Goal: Task Accomplishment & Management: Use online tool/utility

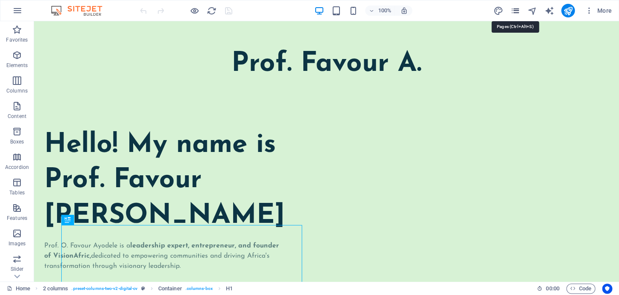
click at [517, 13] on icon "pages" at bounding box center [515, 11] width 10 height 10
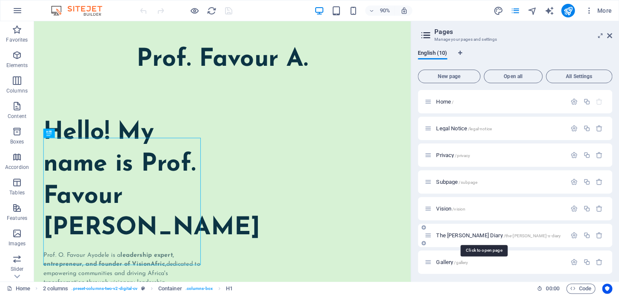
click at [463, 237] on span "The [PERSON_NAME] Diary /the-[PERSON_NAME]-s-diary" at bounding box center [498, 236] width 125 height 6
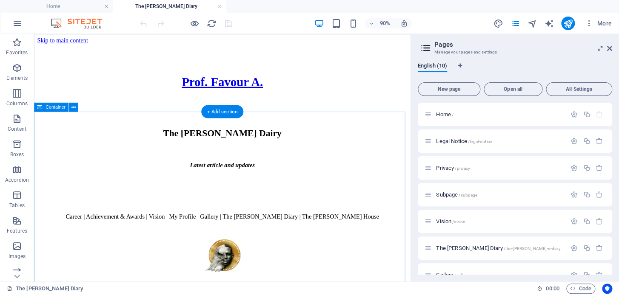
click at [286, 160] on div "The [PERSON_NAME] Dairy Latest article and updates" at bounding box center [242, 183] width 411 height 88
click at [286, 159] on div "The [PERSON_NAME] Dairy Latest article and updates" at bounding box center [242, 183] width 411 height 88
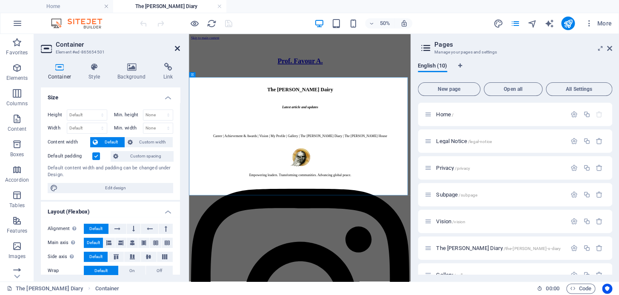
click at [179, 50] on icon at bounding box center [177, 48] width 5 height 7
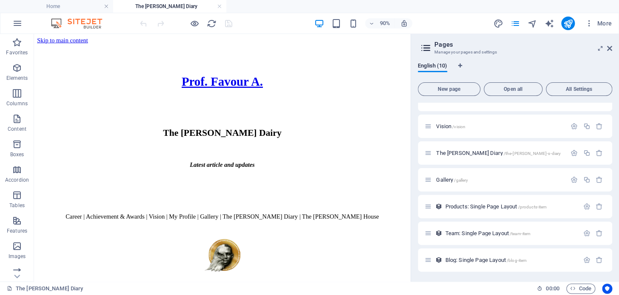
click at [353, 31] on div "90% More" at bounding box center [309, 23] width 618 height 20
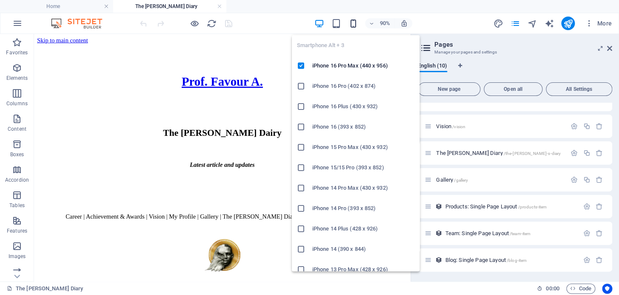
click at [356, 26] on icon "button" at bounding box center [353, 24] width 10 height 10
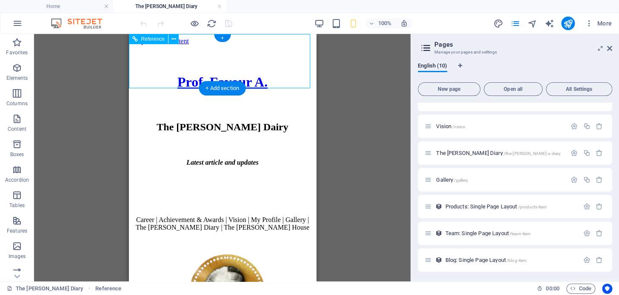
click at [295, 74] on div "Prof. Favour A." at bounding box center [222, 82] width 160 height 16
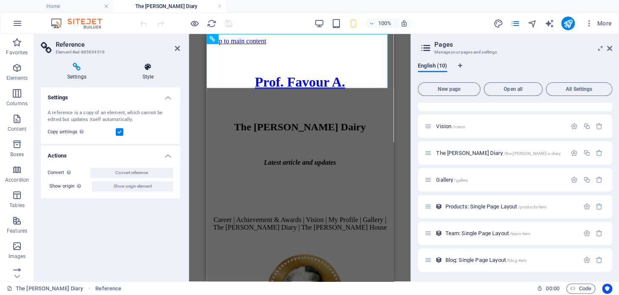
click at [156, 65] on icon at bounding box center [148, 67] width 64 height 9
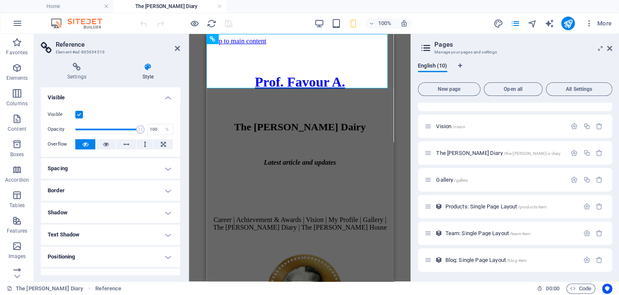
drag, startPoint x: 79, startPoint y: 81, endPoint x: 82, endPoint y: 84, distance: 4.8
click at [82, 84] on div "Settings Style Settings A reference is a copy of an element, which cannot be ed…" at bounding box center [110, 169] width 139 height 212
click at [79, 71] on h4 "Settings" at bounding box center [78, 72] width 75 height 18
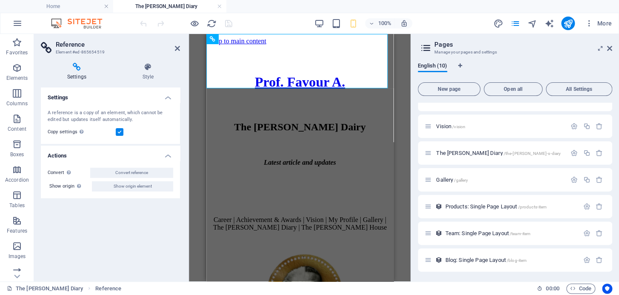
click at [173, 50] on header "Reference Element #ed-865654519" at bounding box center [110, 45] width 139 height 22
click at [179, 51] on icon at bounding box center [177, 48] width 5 height 7
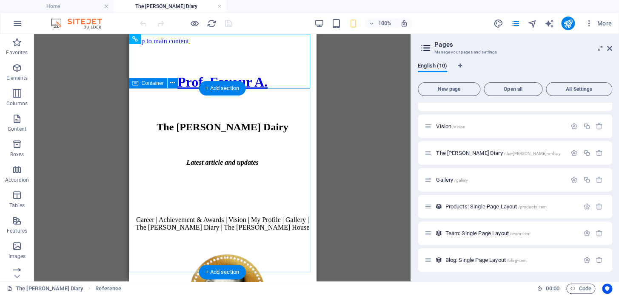
click at [186, 122] on div "The [PERSON_NAME] Dairy Latest article and updates" at bounding box center [222, 166] width 180 height 88
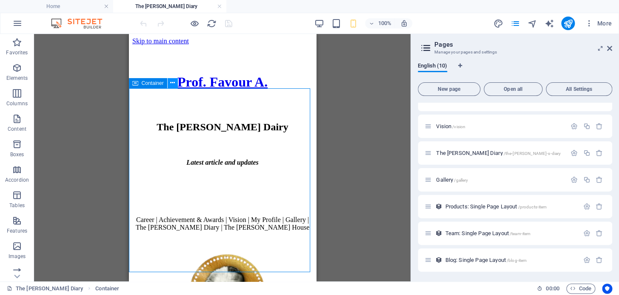
click at [168, 82] on button at bounding box center [173, 83] width 10 height 10
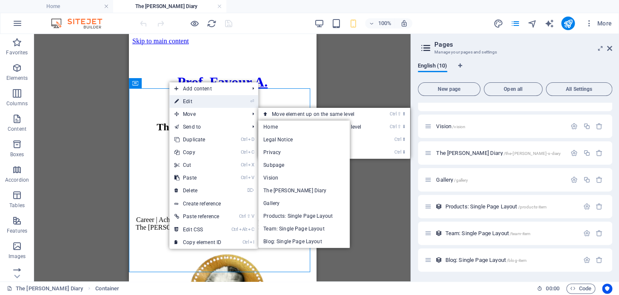
click at [187, 100] on link "⏎ Edit" at bounding box center [197, 101] width 57 height 13
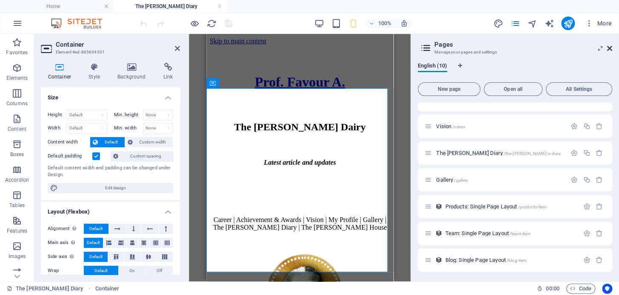
click at [608, 49] on icon at bounding box center [609, 48] width 5 height 7
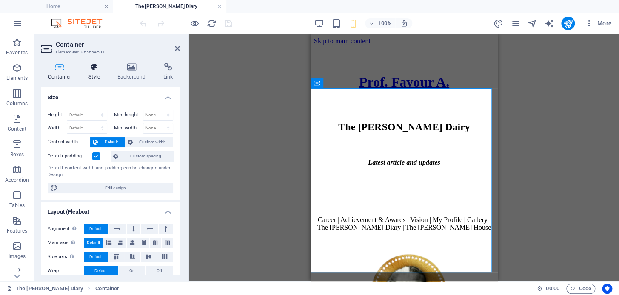
click at [97, 69] on icon at bounding box center [95, 67] width 26 height 9
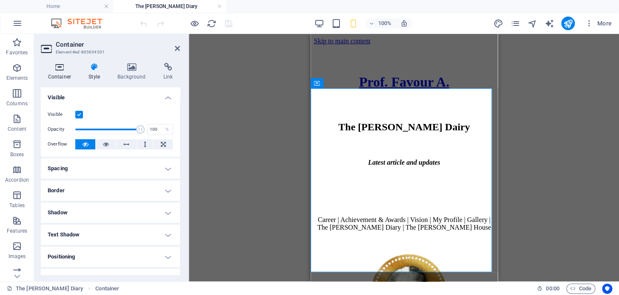
click at [63, 76] on h4 "Container" at bounding box center [61, 72] width 41 height 18
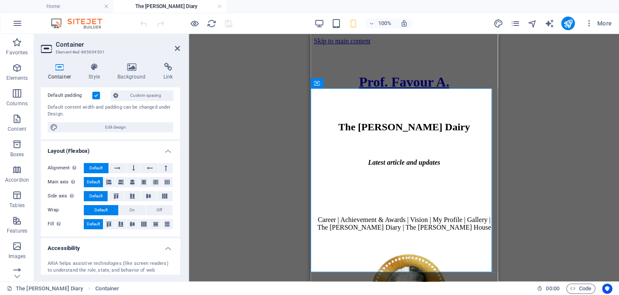
scroll to position [134, 0]
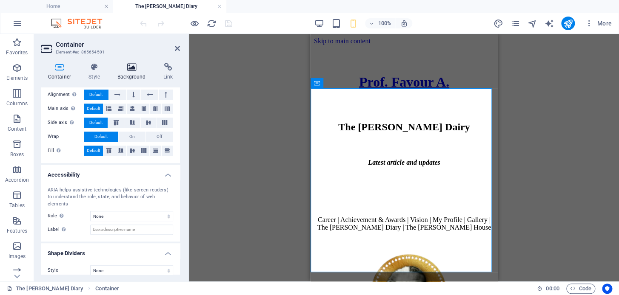
click at [126, 77] on h4 "Background" at bounding box center [134, 72] width 46 height 18
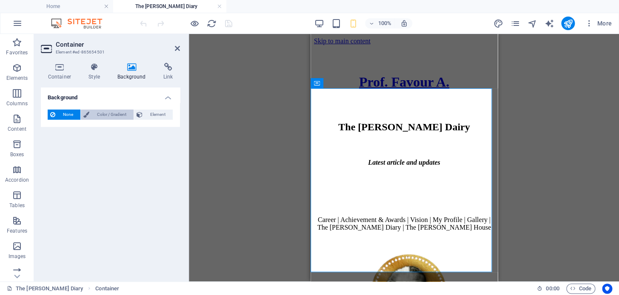
click at [117, 110] on span "Color / Gradient" at bounding box center [111, 115] width 39 height 10
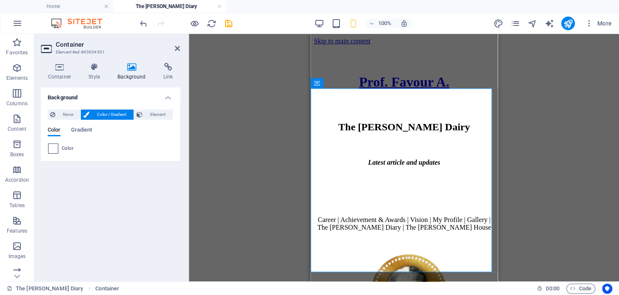
click at [56, 153] on span at bounding box center [52, 148] width 9 height 9
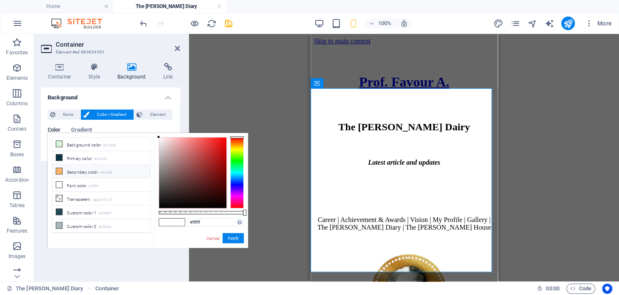
click at [70, 168] on li "Secondary color #feb46b" at bounding box center [101, 172] width 98 height 14
type input "#feb46b"
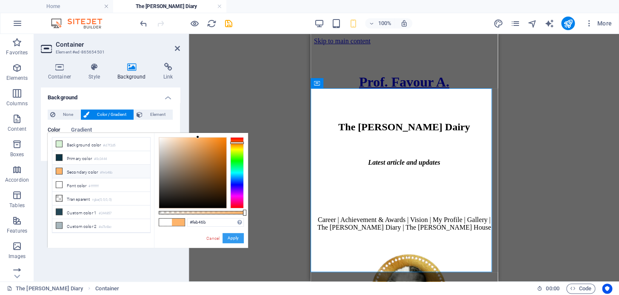
click at [240, 236] on button "Apply" at bounding box center [232, 238] width 21 height 10
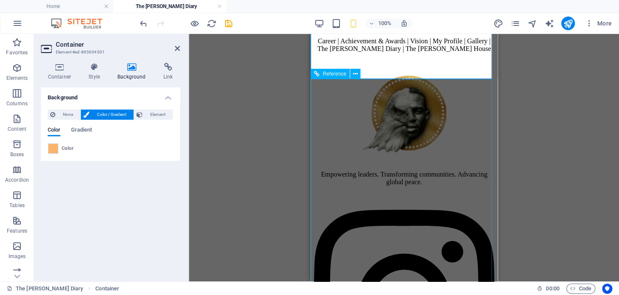
scroll to position [193, 0]
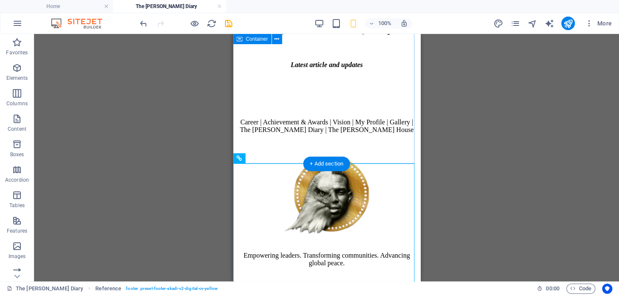
scroll to position [116, 0]
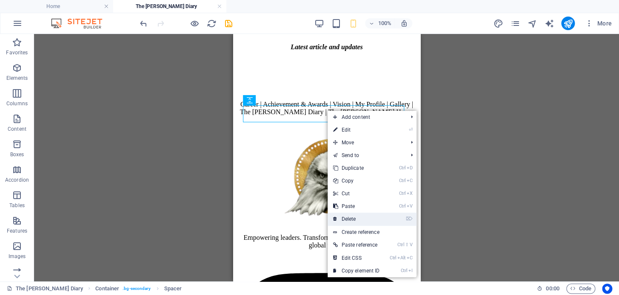
click at [347, 216] on link "⌦ Delete" at bounding box center [355, 219] width 57 height 13
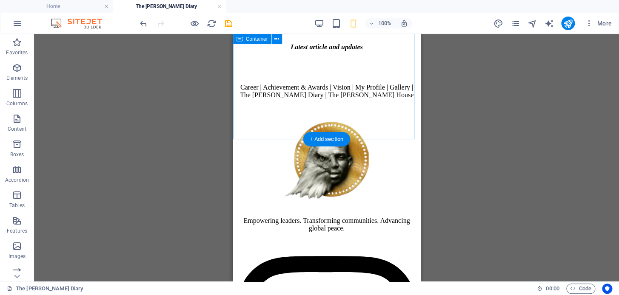
click at [332, 77] on div "The [PERSON_NAME] Dairy Latest article and updates" at bounding box center [326, 41] width 180 height 71
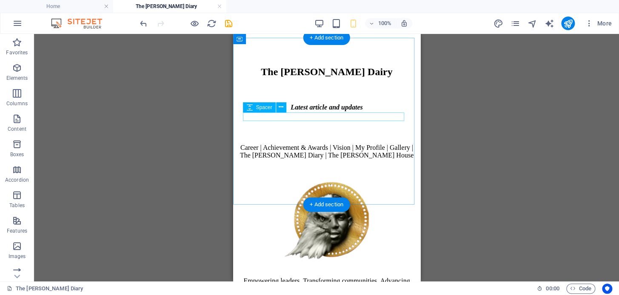
scroll to position [38, 0]
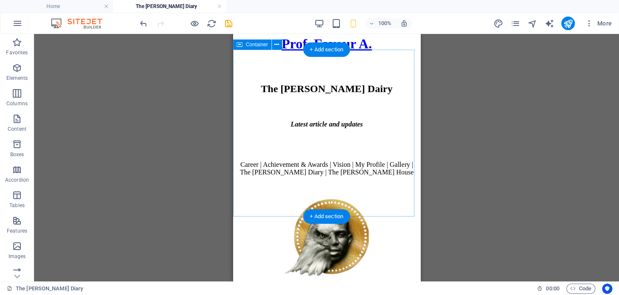
click at [321, 154] on div "The [PERSON_NAME] Dairy Latest article and updates" at bounding box center [326, 118] width 180 height 71
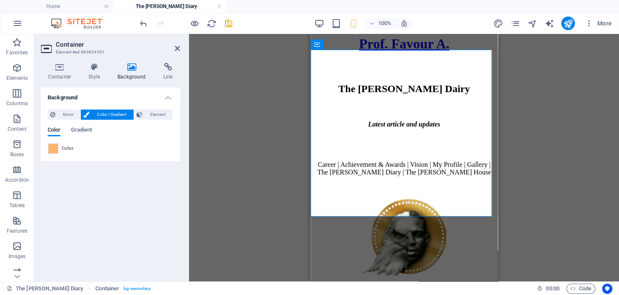
click at [180, 53] on aside "Container Element #ed-865654501 Container Style Background Link Size Height Def…" at bounding box center [111, 158] width 155 height 248
click at [177, 51] on icon at bounding box center [177, 48] width 5 height 7
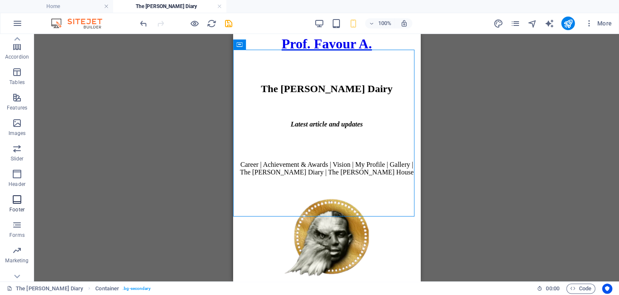
scroll to position [134, 0]
click at [18, 244] on icon "button" at bounding box center [17, 240] width 10 height 10
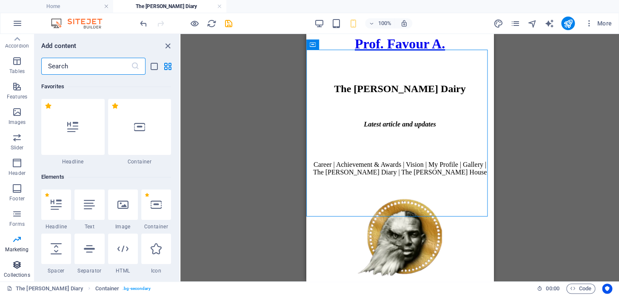
click at [12, 269] on icon "button" at bounding box center [17, 265] width 10 height 10
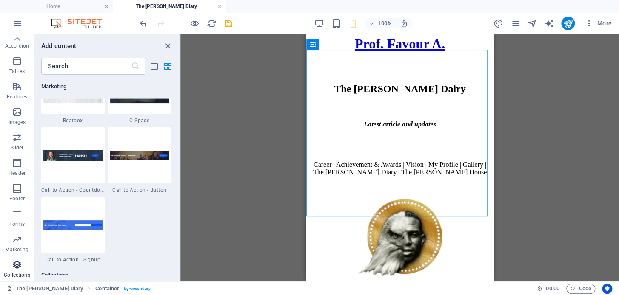
scroll to position [7781, 0]
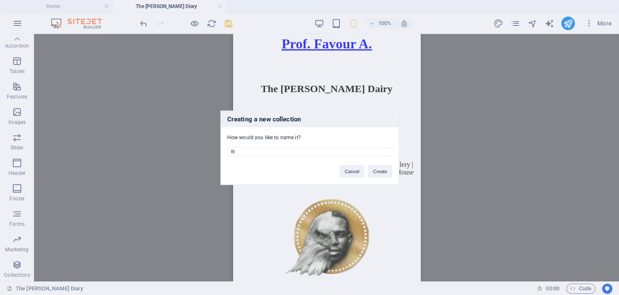
type input "B"
type input "Articles"
click at [376, 170] on button "Create" at bounding box center [379, 171] width 24 height 13
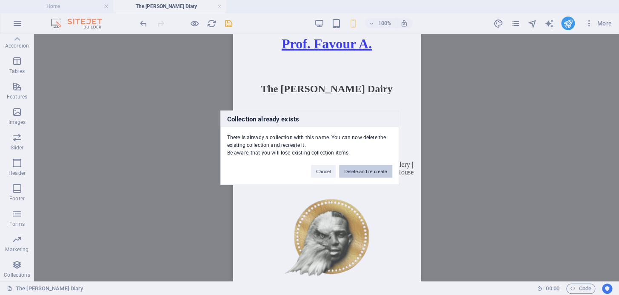
click at [374, 171] on button "Delete and re-create" at bounding box center [365, 171] width 53 height 13
click at [331, 176] on button "Cancel" at bounding box center [323, 171] width 25 height 13
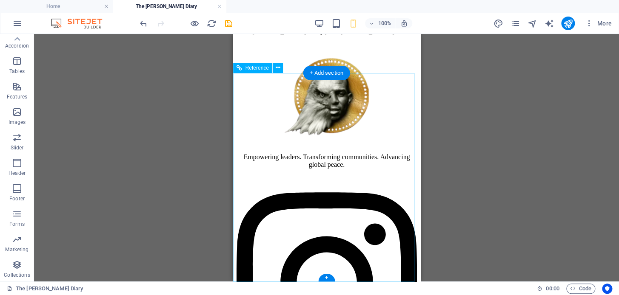
scroll to position [182, 0]
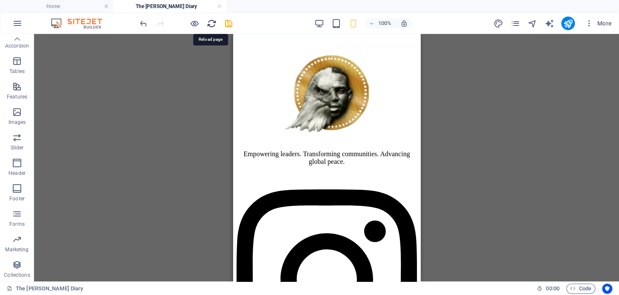
drag, startPoint x: 210, startPoint y: 26, endPoint x: 115, endPoint y: 4, distance: 98.1
click at [210, 26] on icon "reload" at bounding box center [212, 24] width 10 height 10
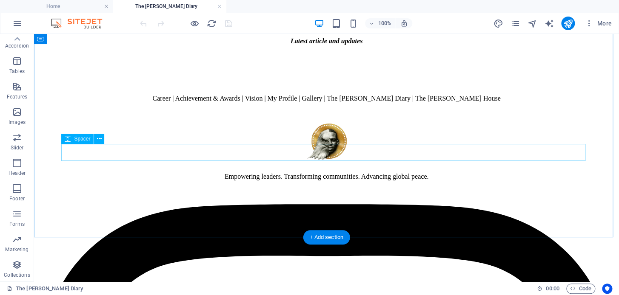
scroll to position [154, 0]
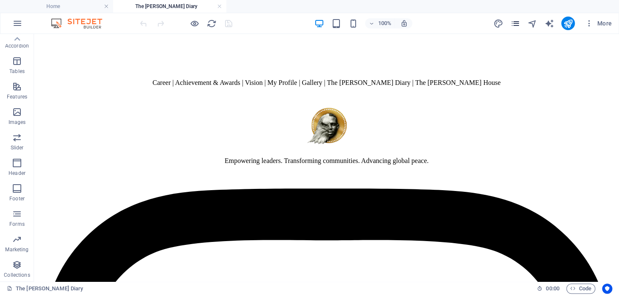
click at [512, 27] on icon "pages" at bounding box center [515, 24] width 10 height 10
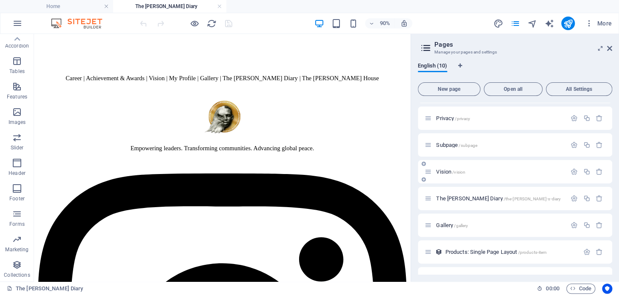
scroll to position [95, 0]
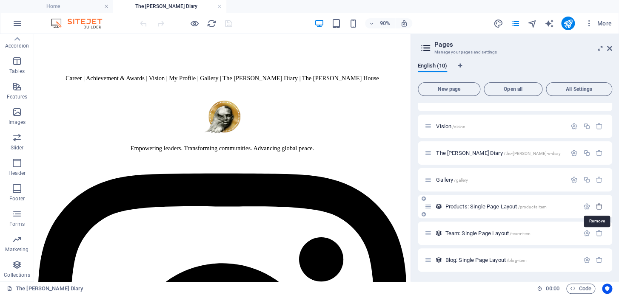
click at [595, 204] on icon "button" at bounding box center [598, 206] width 7 height 7
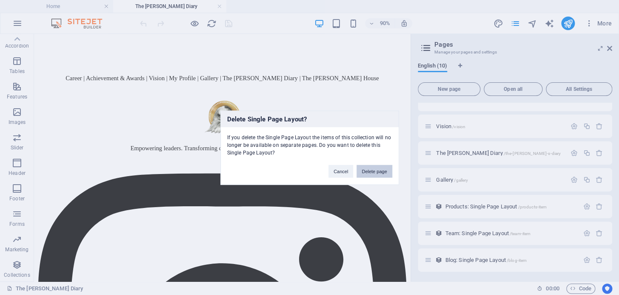
click at [380, 166] on button "Delete page" at bounding box center [373, 171] width 35 height 13
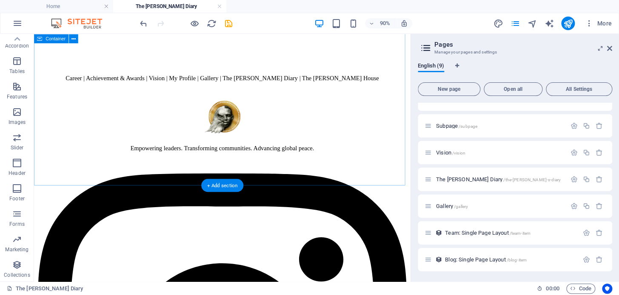
scroll to position [68, 0]
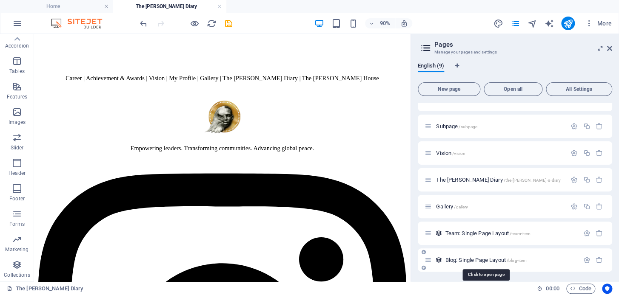
click at [475, 257] on span "Blog: Single Page Layout /blog-item" at bounding box center [486, 260] width 82 height 6
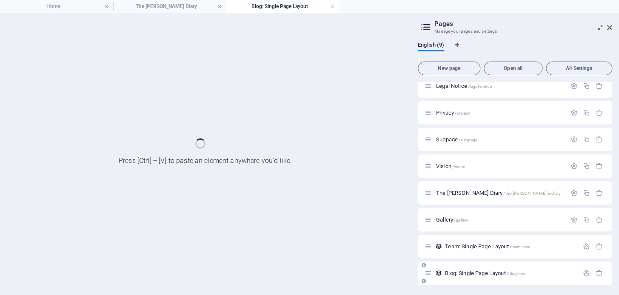
scroll to position [34, 0]
click at [475, 257] on div "Team: Single Page Layout /team-item" at bounding box center [515, 247] width 194 height 23
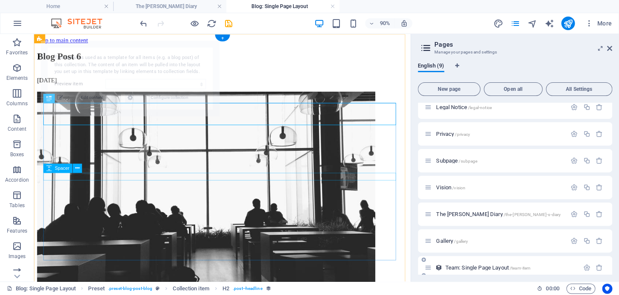
scroll to position [0, 0]
select select "68b6cd0fae4991fcc302ab12"
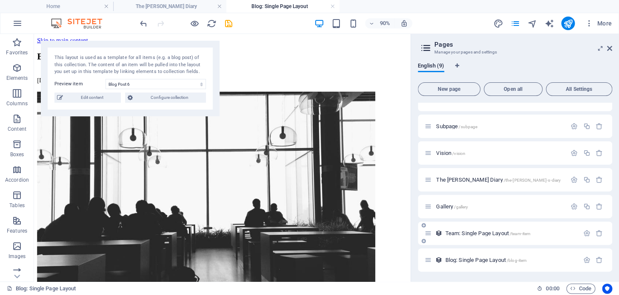
click at [489, 237] on div "Team: Single Page Layout /team-item" at bounding box center [501, 234] width 154 height 10
click at [488, 231] on span "Team: Single Page Layout /team-item" at bounding box center [487, 233] width 85 height 6
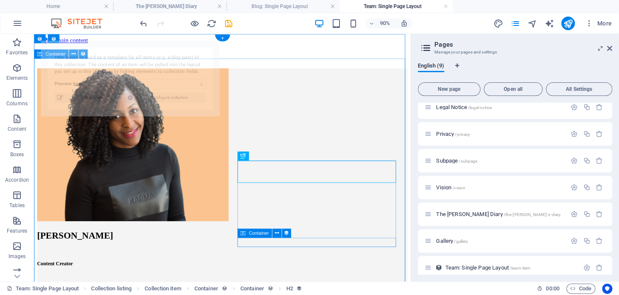
select select "68a88eb1f435cfc5ac00b639"
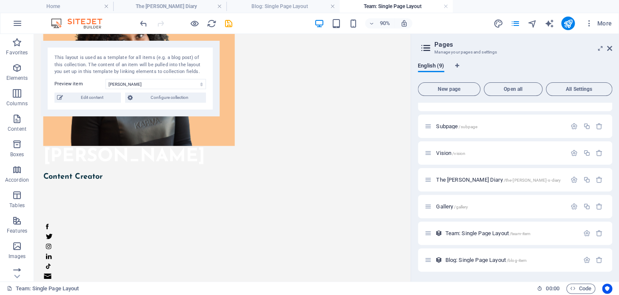
scroll to position [193, 0]
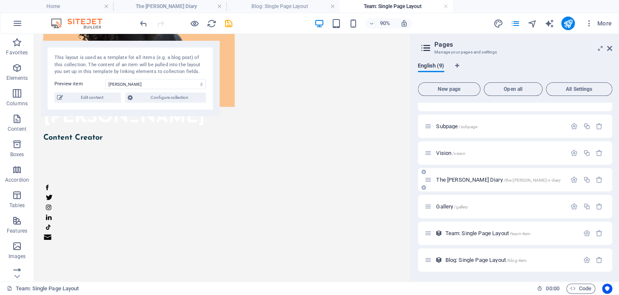
click at [463, 184] on div "The [PERSON_NAME] Diary /the-[PERSON_NAME]-s-diary" at bounding box center [495, 180] width 142 height 10
click at [465, 178] on span "The [PERSON_NAME] Diary /the-[PERSON_NAME]-s-diary" at bounding box center [498, 180] width 125 height 6
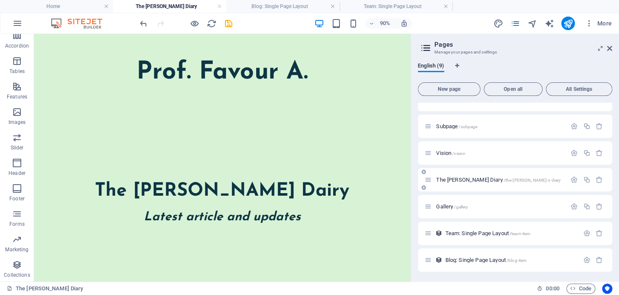
scroll to position [154, 0]
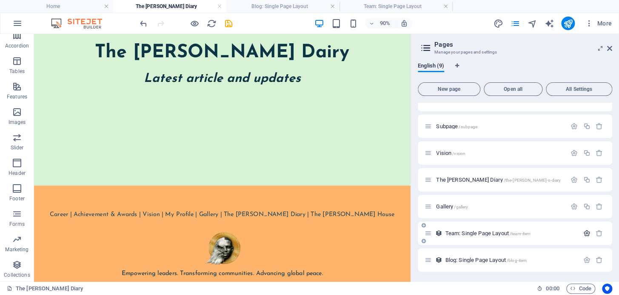
click at [588, 233] on button "button" at bounding box center [586, 233] width 12 height 7
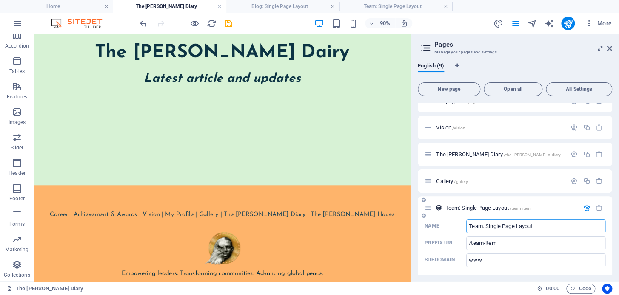
scroll to position [126, 0]
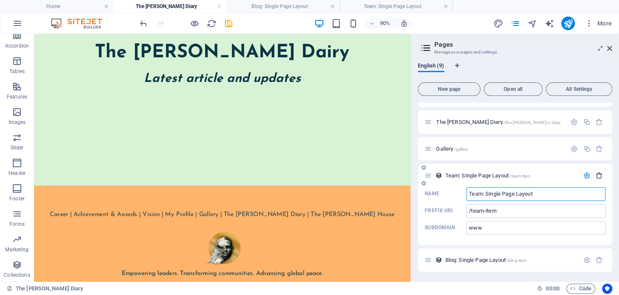
click at [599, 176] on icon "button" at bounding box center [598, 175] width 7 height 7
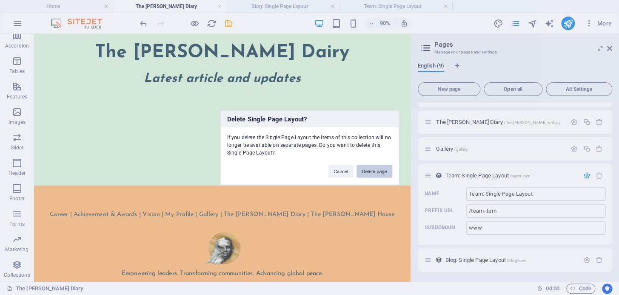
drag, startPoint x: 372, startPoint y: 166, endPoint x: 375, endPoint y: 149, distance: 16.9
click at [372, 166] on button "Delete page" at bounding box center [373, 171] width 35 height 13
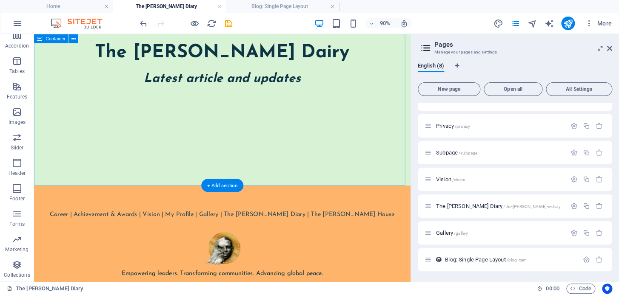
scroll to position [42, 0]
drag, startPoint x: 409, startPoint y: 183, endPoint x: 423, endPoint y: 182, distance: 13.3
click at [409, 182] on div "The [PERSON_NAME] Dairy Latest article and updates" at bounding box center [243, 84] width 418 height 236
click at [599, 263] on icon "button" at bounding box center [598, 260] width 7 height 7
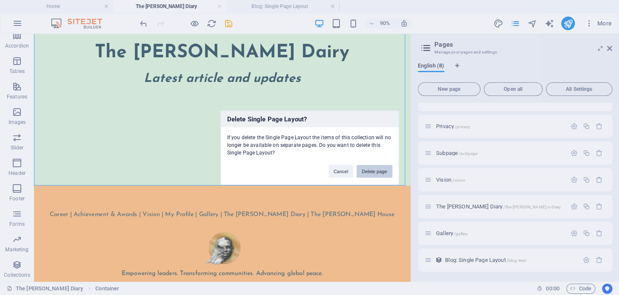
click at [371, 172] on button "Delete page" at bounding box center [373, 171] width 35 height 13
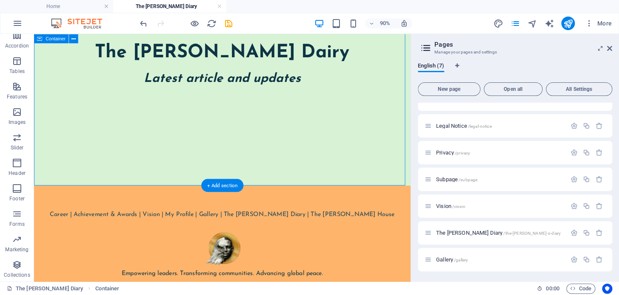
scroll to position [15, 0]
click at [510, 231] on span "The [PERSON_NAME] Diary /the-[PERSON_NAME]-s-diary" at bounding box center [498, 233] width 125 height 6
click at [463, 230] on span "The [PERSON_NAME] Diary /the-[PERSON_NAME]-s-diary" at bounding box center [498, 233] width 125 height 6
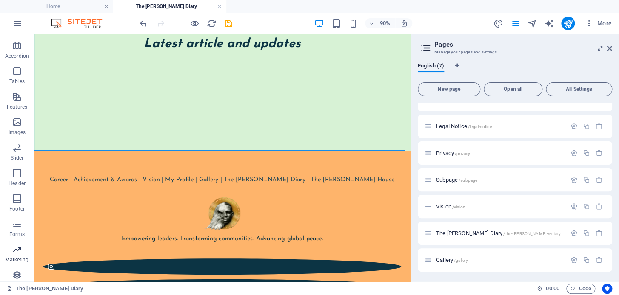
scroll to position [134, 0]
click at [17, 266] on icon "button" at bounding box center [17, 265] width 10 height 10
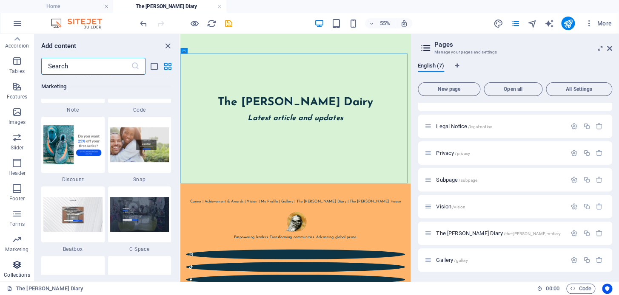
scroll to position [7781, 0]
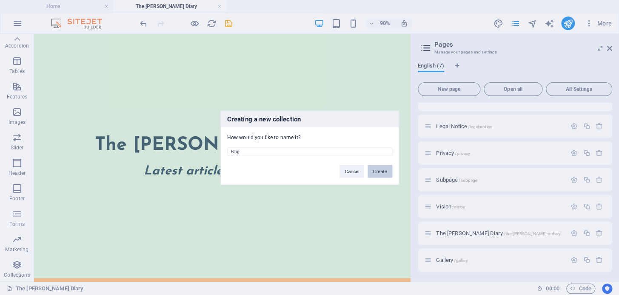
click at [380, 169] on button "Create" at bounding box center [379, 171] width 24 height 13
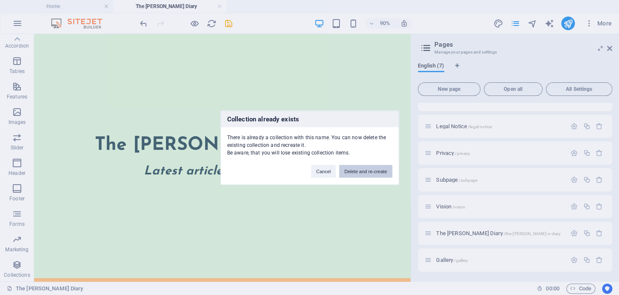
click at [364, 168] on button "Delete and re-create" at bounding box center [365, 171] width 53 height 13
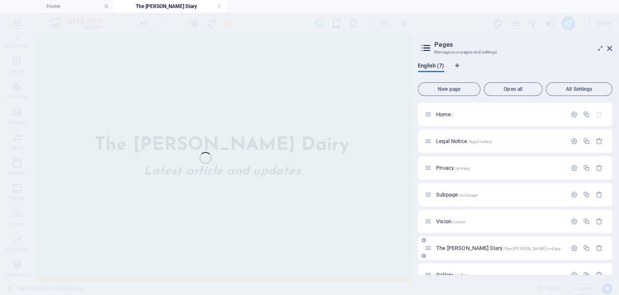
scroll to position [15, 0]
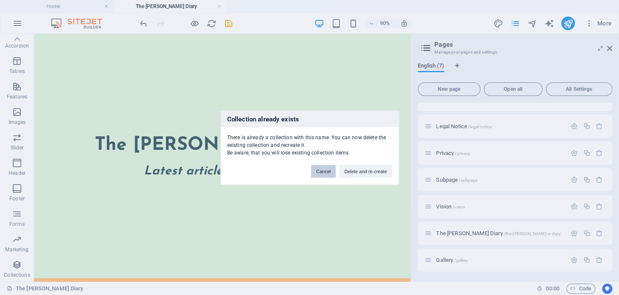
click at [326, 168] on button "Cancel" at bounding box center [323, 171] width 25 height 13
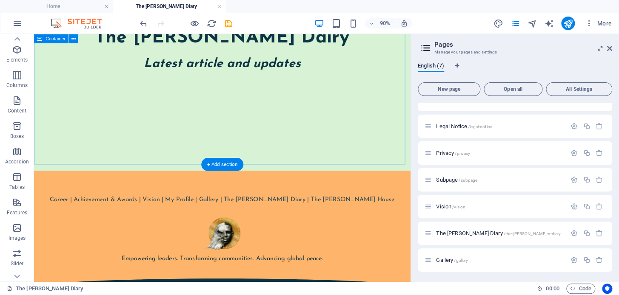
scroll to position [187, 0]
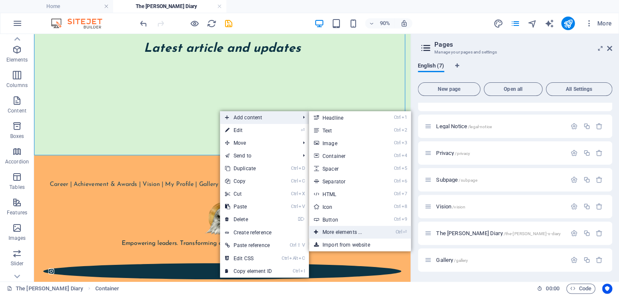
click at [358, 232] on link "Ctrl ⏎ More elements ..." at bounding box center [344, 232] width 70 height 13
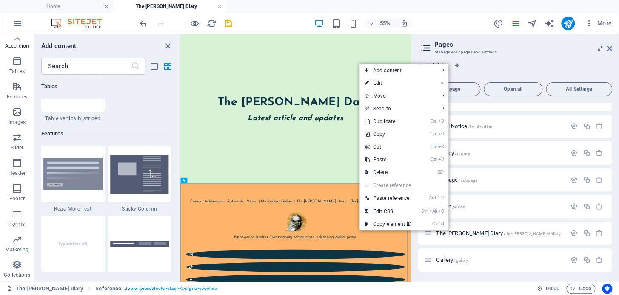
scroll to position [3414, 0]
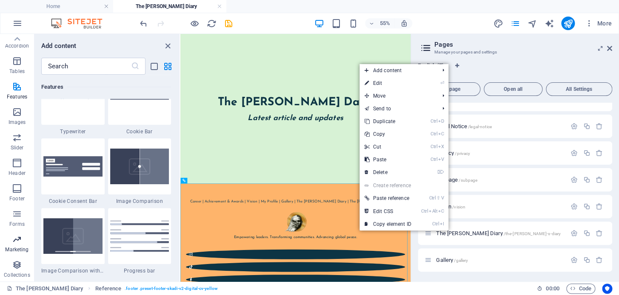
click at [15, 251] on p "Marketing" at bounding box center [16, 250] width 23 height 7
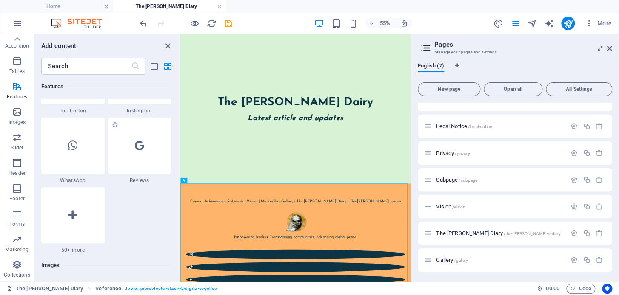
scroll to position [4179, 0]
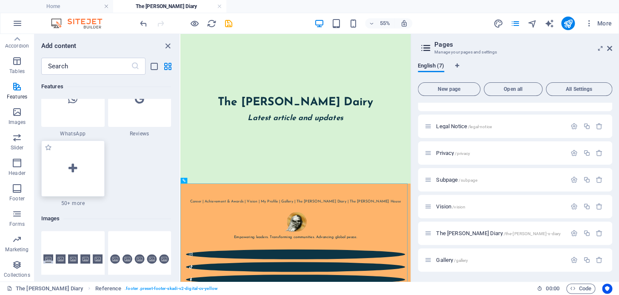
click at [68, 186] on div at bounding box center [72, 169] width 63 height 56
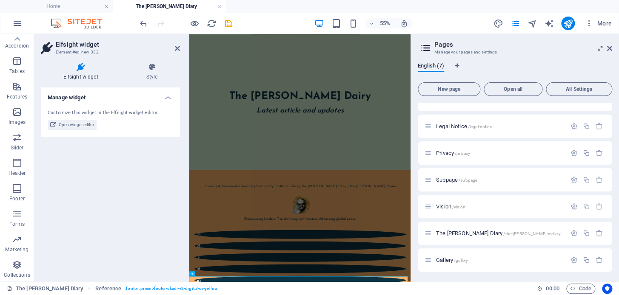
scroll to position [17, 0]
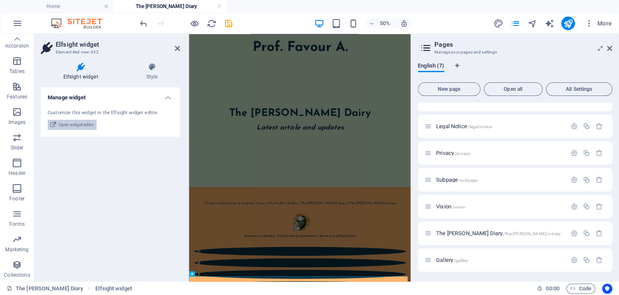
click at [80, 128] on span "Open widget editor" at bounding box center [76, 125] width 35 height 10
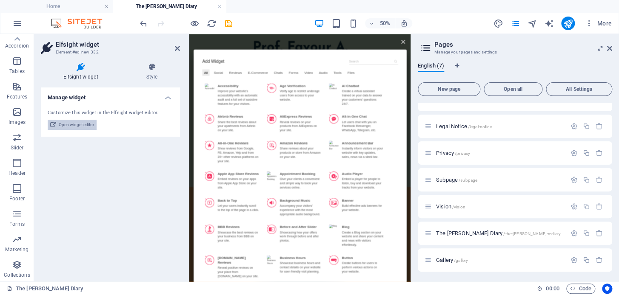
scroll to position [6, 0]
click at [607, 51] on icon at bounding box center [609, 48] width 5 height 7
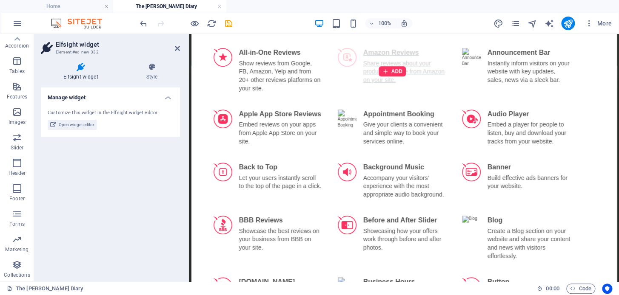
scroll to position [232, 0]
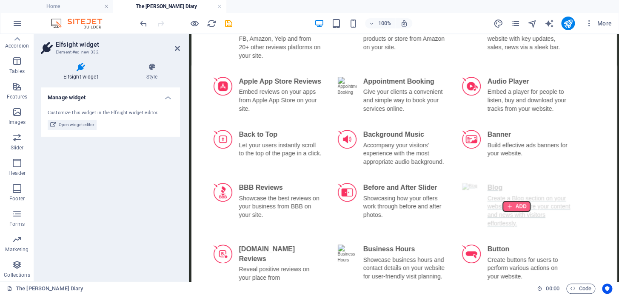
click at [507, 207] on div at bounding box center [516, 207] width 27 height 10
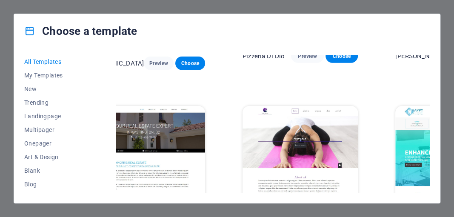
scroll to position [3571, 36]
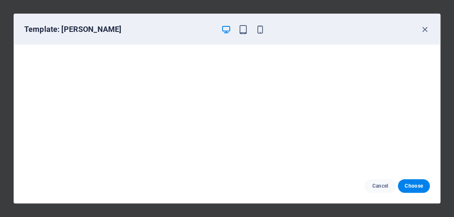
scroll to position [2, 0]
click at [429, 29] on div "Template: Maki" at bounding box center [227, 29] width 426 height 31
click at [426, 27] on icon "button" at bounding box center [425, 30] width 10 height 10
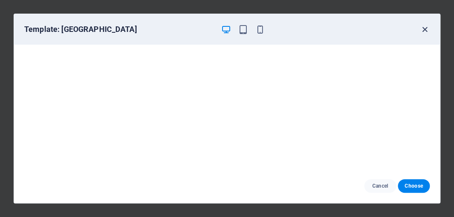
click at [424, 34] on icon "button" at bounding box center [425, 30] width 10 height 10
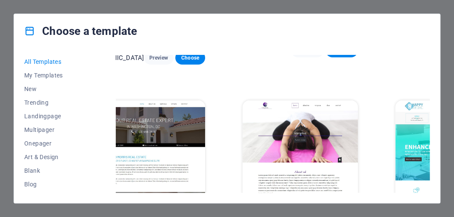
scroll to position [3599, 36]
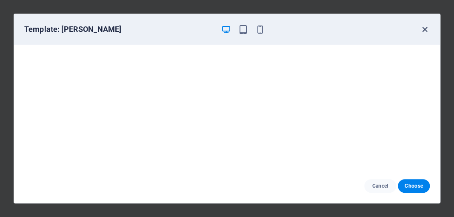
click at [425, 31] on icon "button" at bounding box center [425, 30] width 10 height 10
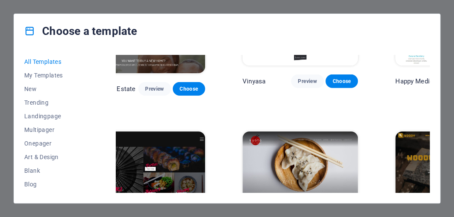
scroll to position [3713, 36]
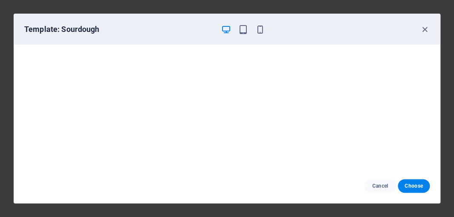
scroll to position [0, 0]
click at [426, 31] on icon "button" at bounding box center [425, 30] width 10 height 10
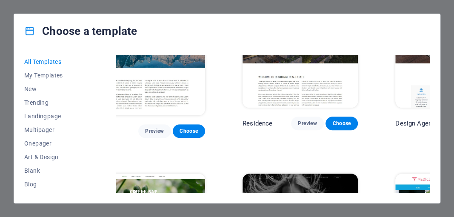
scroll to position [7143, 36]
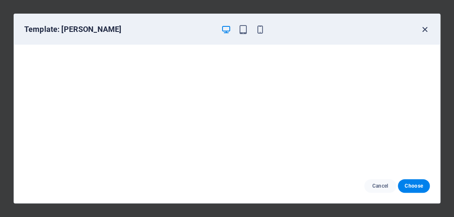
click at [420, 29] on icon "button" at bounding box center [425, 30] width 10 height 10
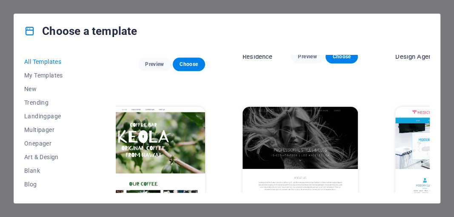
scroll to position [7114, 36]
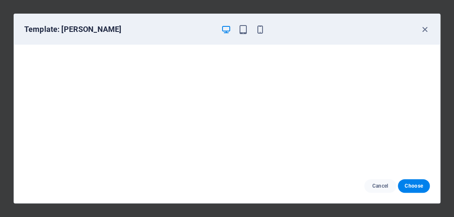
scroll to position [0, 0]
click at [423, 28] on icon "button" at bounding box center [425, 30] width 10 height 10
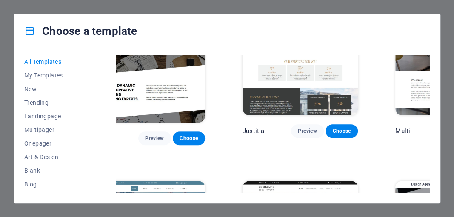
scroll to position [6944, 36]
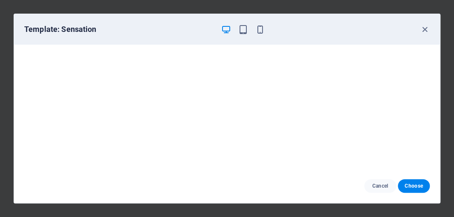
scroll to position [2, 0]
click at [426, 27] on icon "button" at bounding box center [425, 30] width 10 height 10
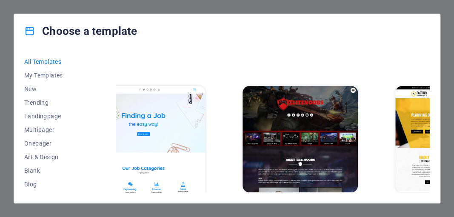
scroll to position [6009, 36]
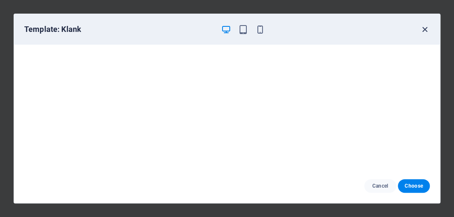
click at [426, 27] on icon "button" at bounding box center [425, 30] width 10 height 10
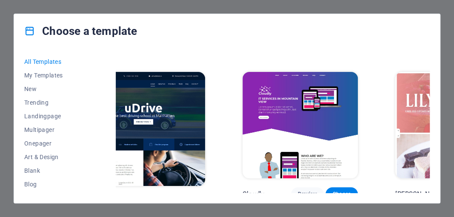
scroll to position [5640, 36]
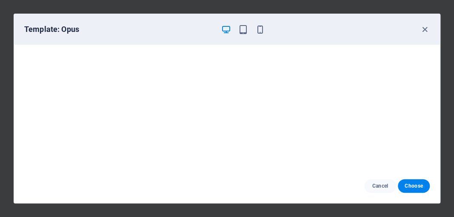
scroll to position [2, 0]
click at [426, 31] on icon "button" at bounding box center [425, 30] width 10 height 10
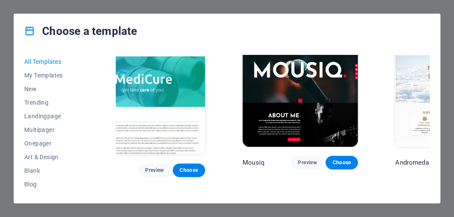
scroll to position [5502, 36]
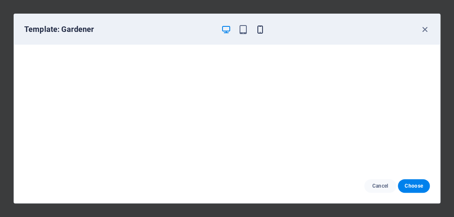
click at [264, 34] on icon "button" at bounding box center [260, 30] width 10 height 10
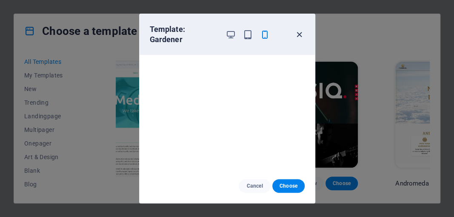
click at [300, 30] on icon "button" at bounding box center [299, 35] width 10 height 10
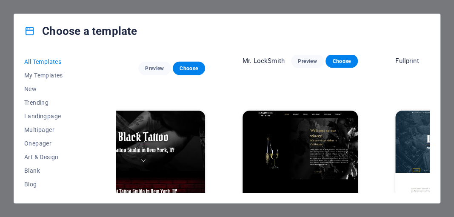
scroll to position [4766, 36]
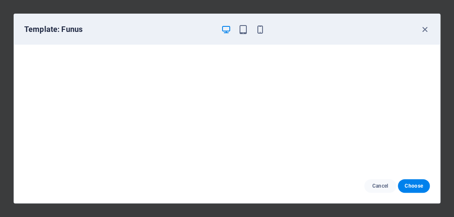
scroll to position [2, 0]
click at [261, 29] on icon "button" at bounding box center [260, 30] width 10 height 10
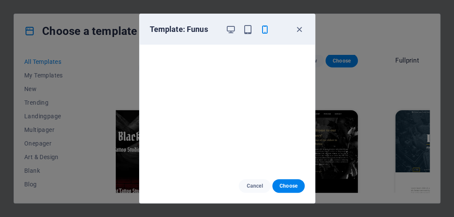
scroll to position [0, 0]
click at [303, 31] on icon "button" at bounding box center [299, 30] width 10 height 10
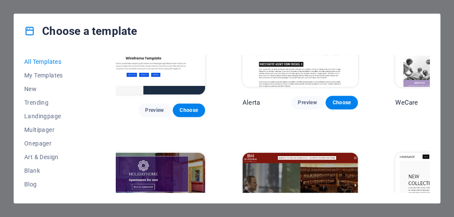
scroll to position [4369, 36]
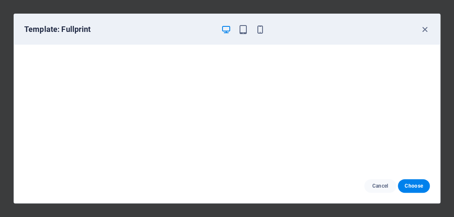
scroll to position [2, 0]
click at [431, 32] on div "Template: Fullprint" at bounding box center [227, 29] width 426 height 31
click at [425, 31] on icon "button" at bounding box center [425, 30] width 10 height 10
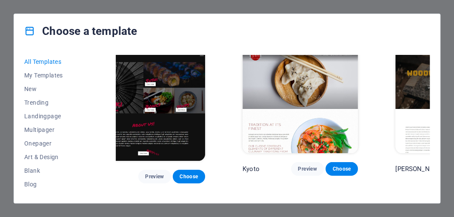
scroll to position [3802, 36]
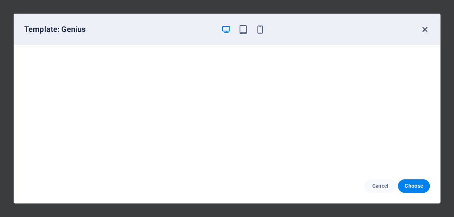
click at [422, 33] on icon "button" at bounding box center [425, 30] width 10 height 10
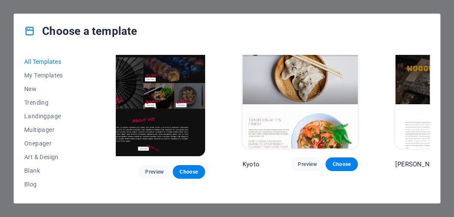
drag, startPoint x: 376, startPoint y: 85, endPoint x: 315, endPoint y: 94, distance: 61.0
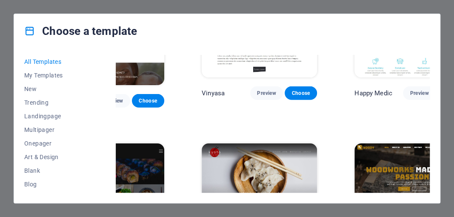
scroll to position [3713, 77]
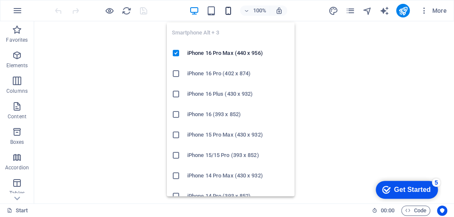
click at [228, 12] on icon "button" at bounding box center [228, 11] width 10 height 10
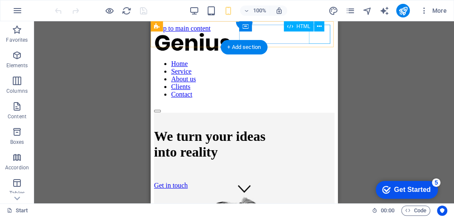
click at [320, 105] on div at bounding box center [243, 109] width 180 height 8
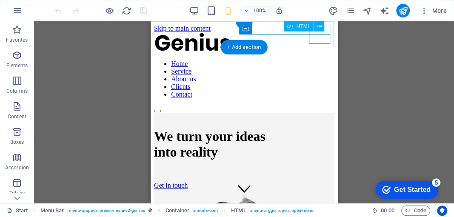
click at [318, 105] on div at bounding box center [243, 109] width 180 height 8
